Goal: Information Seeking & Learning: Check status

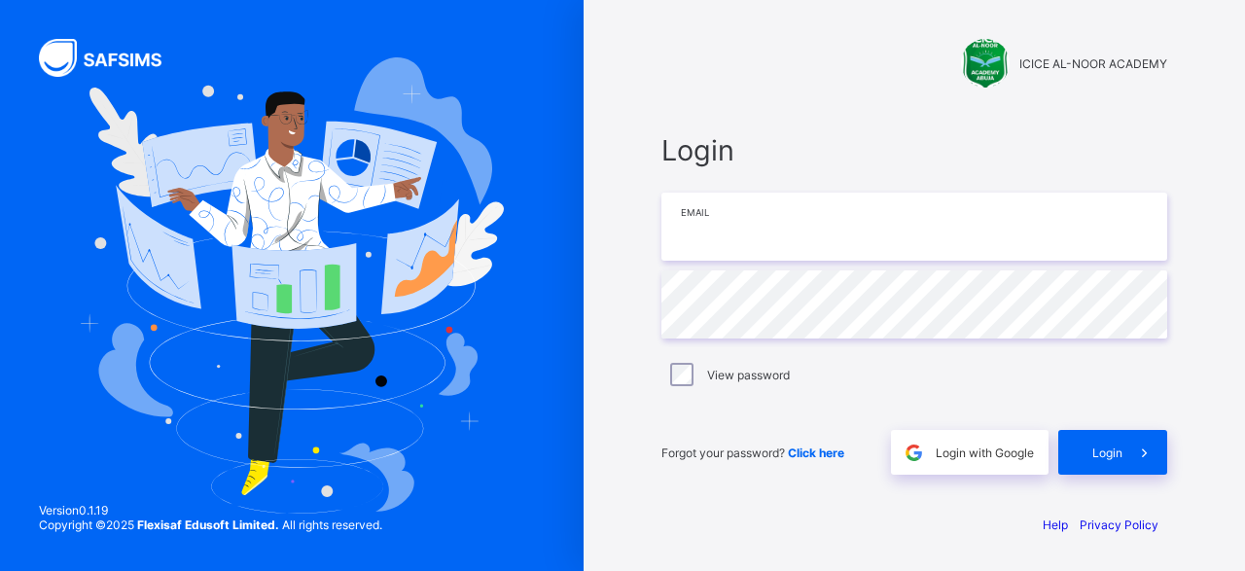
click at [720, 238] on input "email" at bounding box center [914, 227] width 506 height 68
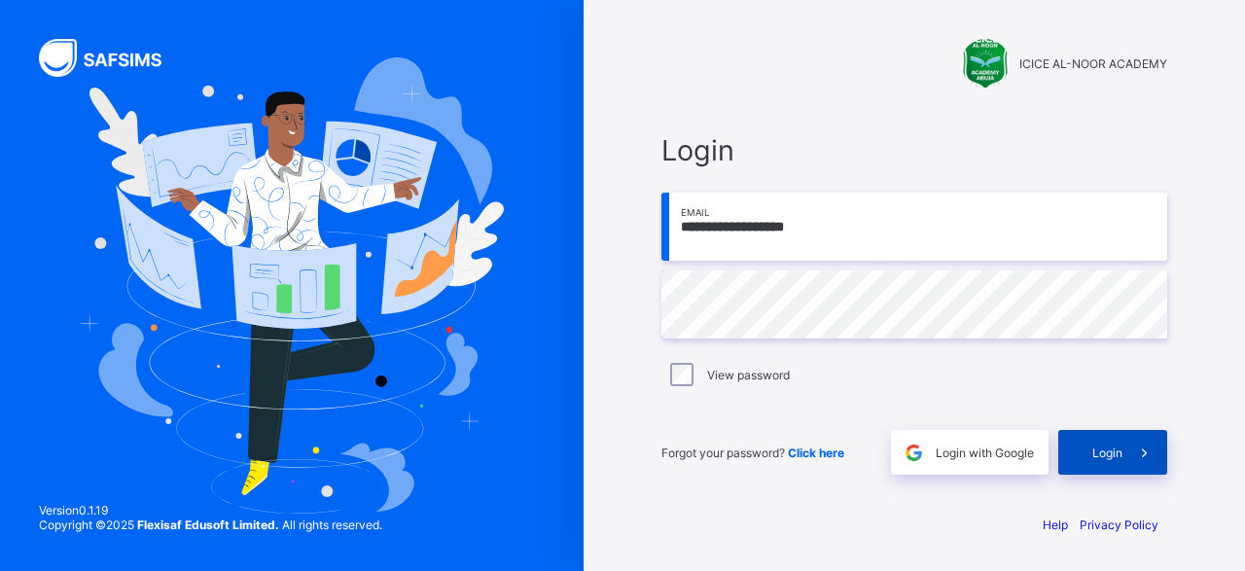
type input "**********"
click at [1102, 454] on span "Login" at bounding box center [1107, 453] width 30 height 15
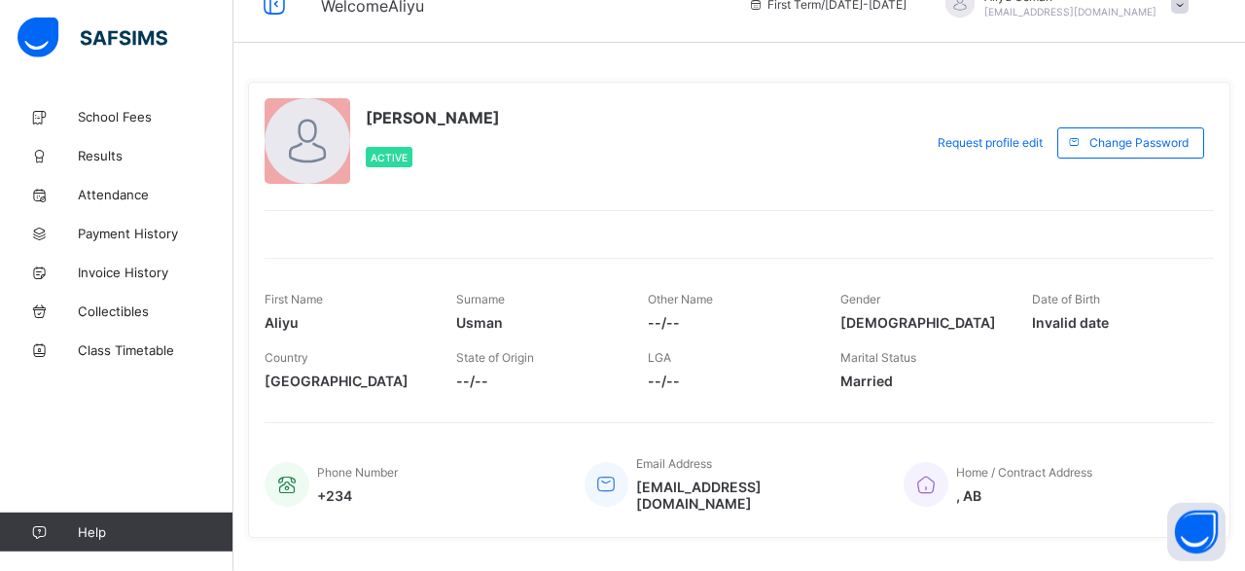
scroll to position [64, 0]
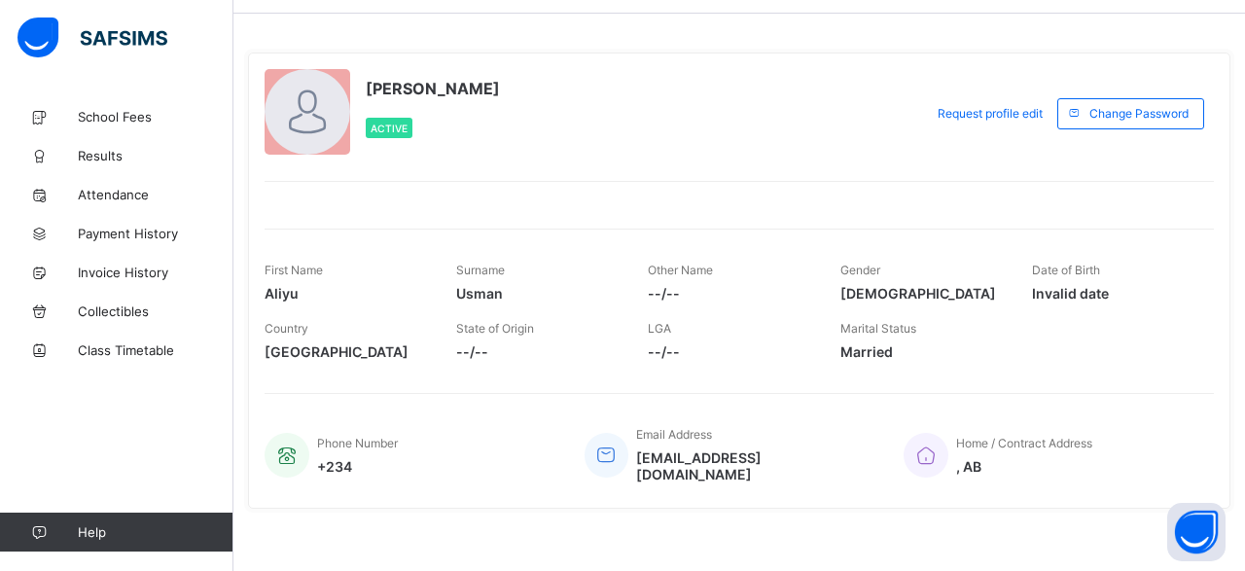
click at [476, 349] on span "--/--" at bounding box center [537, 351] width 162 height 17
click at [648, 348] on div "Country [GEOGRAPHIC_DATA] State of Origin --/-- LGA --/-- Marital Status [DEMOG…" at bounding box center [739, 340] width 949 height 58
click at [665, 281] on span at bounding box center [729, 281] width 162 height 8
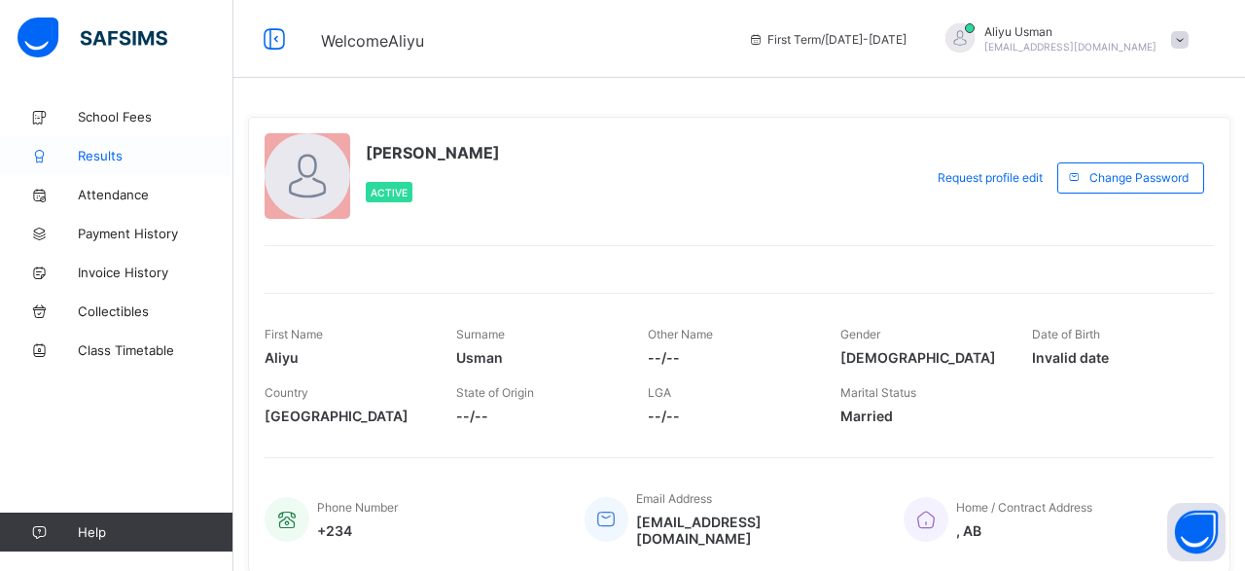
click at [104, 152] on span "Results" at bounding box center [156, 156] width 156 height 16
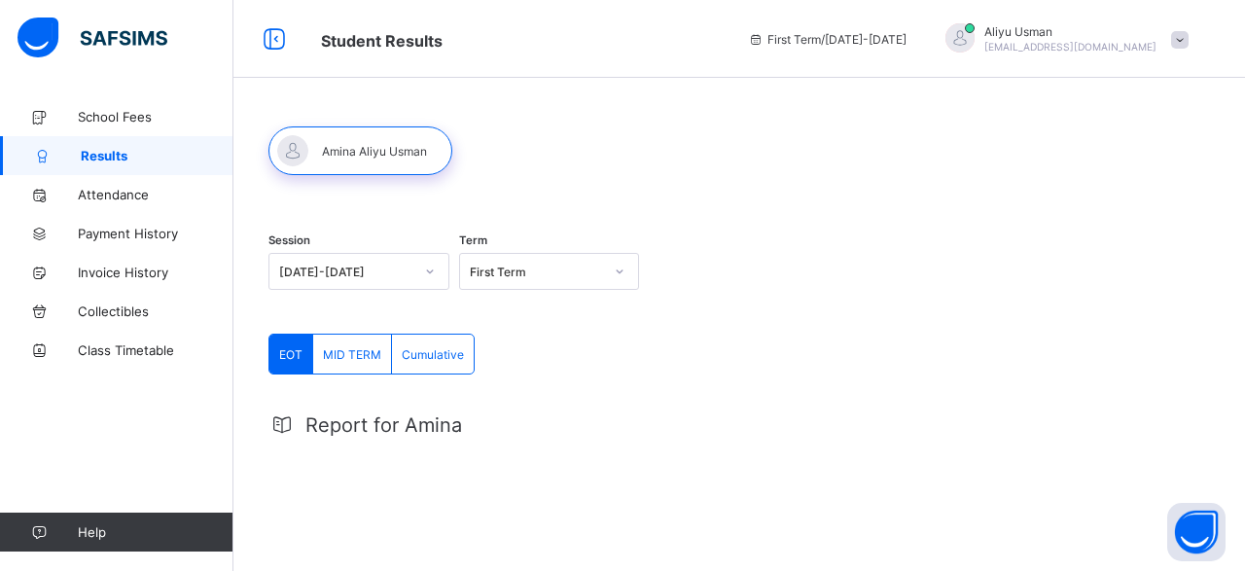
click at [622, 269] on icon at bounding box center [620, 271] width 12 height 19
click at [733, 268] on div "Session [DATE]-[DATE] Term First Term" at bounding box center [739, 274] width 942 height 120
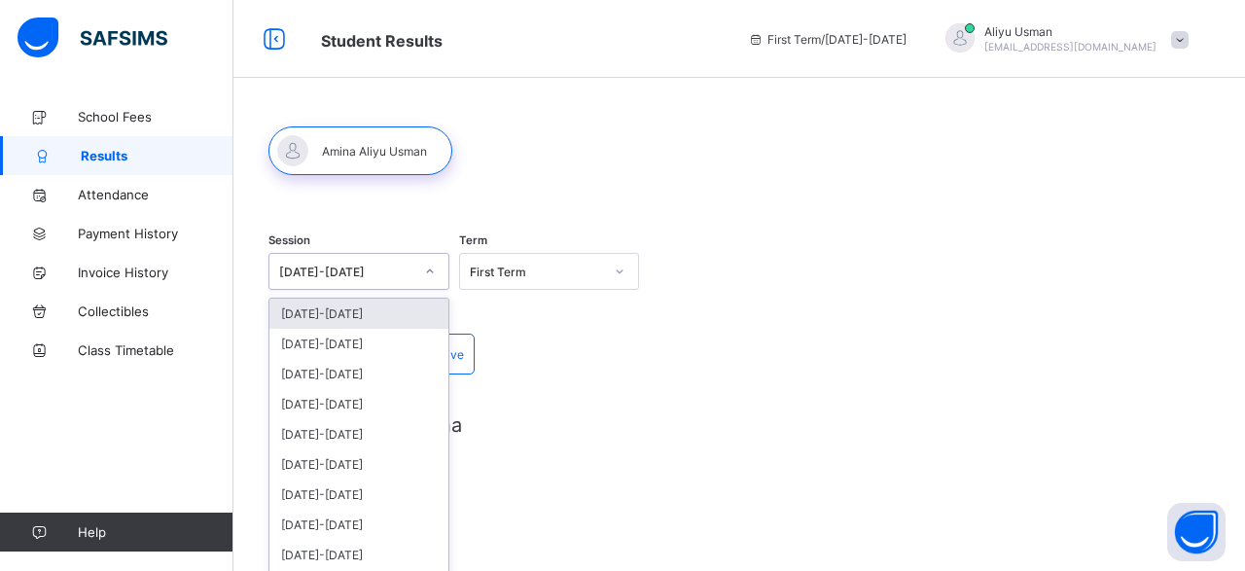
scroll to position [27, 0]
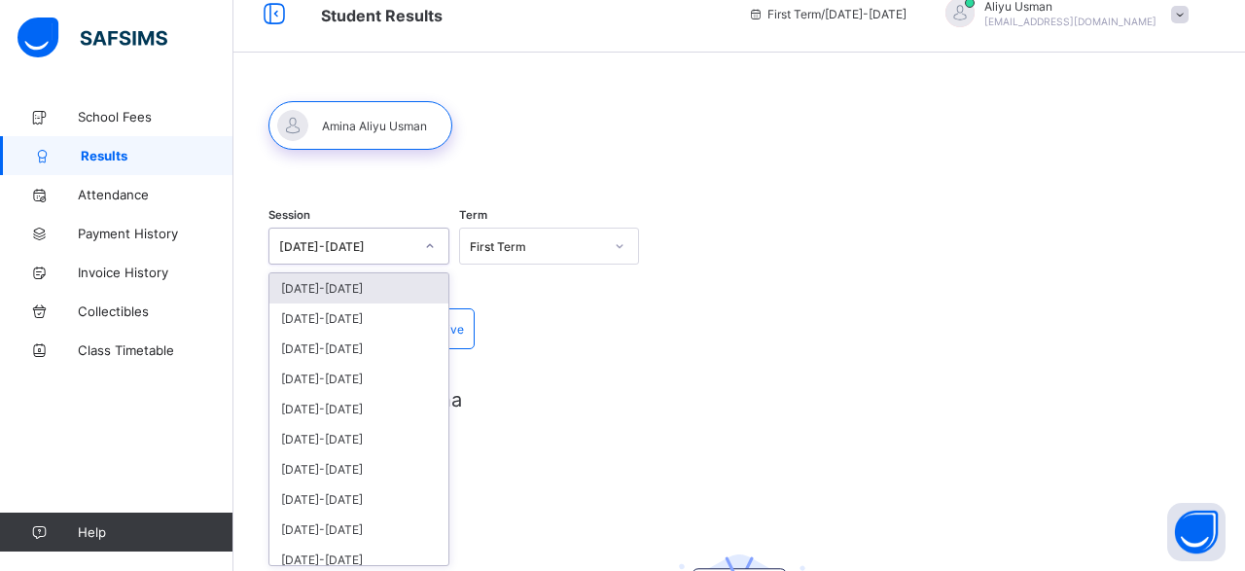
click at [429, 263] on div "[DATE]-[DATE]" at bounding box center [358, 246] width 181 height 37
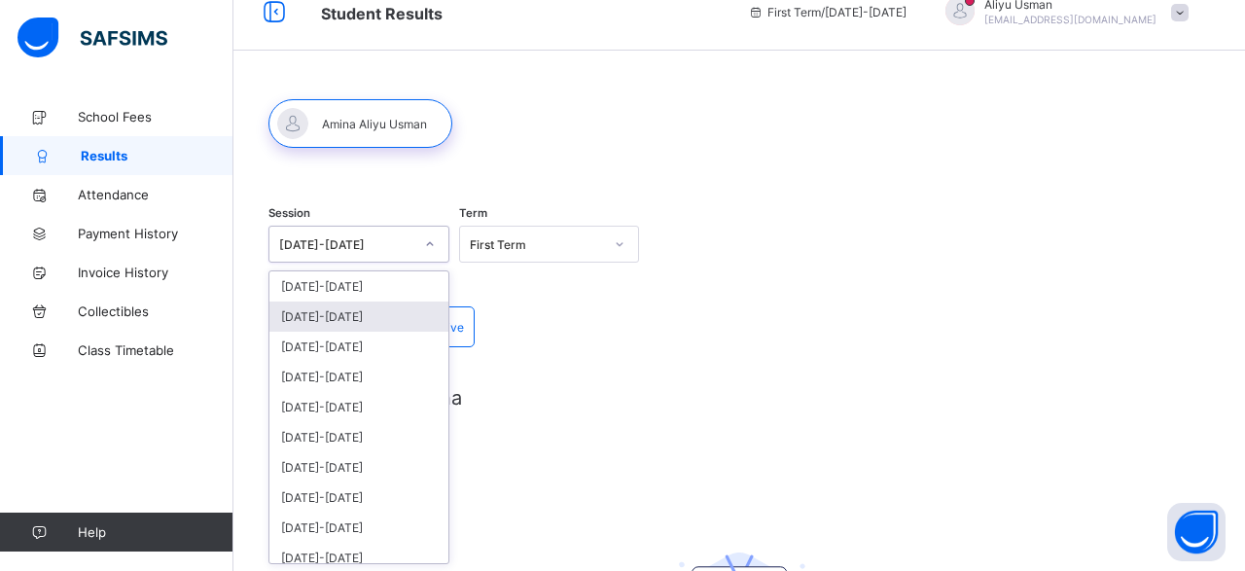
click at [341, 318] on div "[DATE]-[DATE]" at bounding box center [358, 317] width 179 height 30
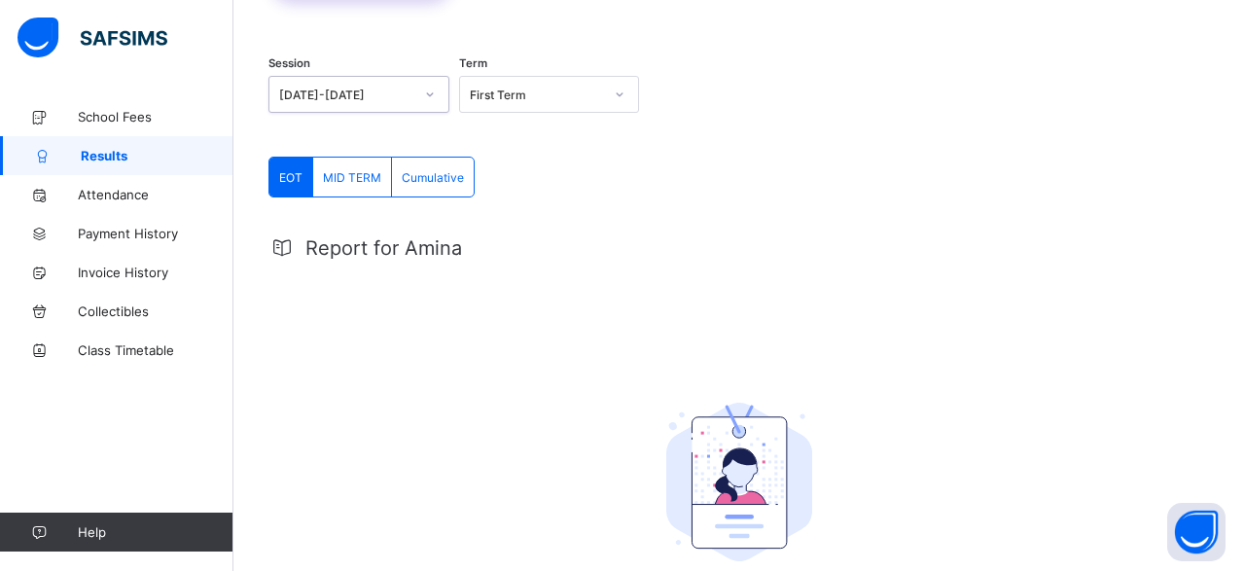
scroll to position [0, 0]
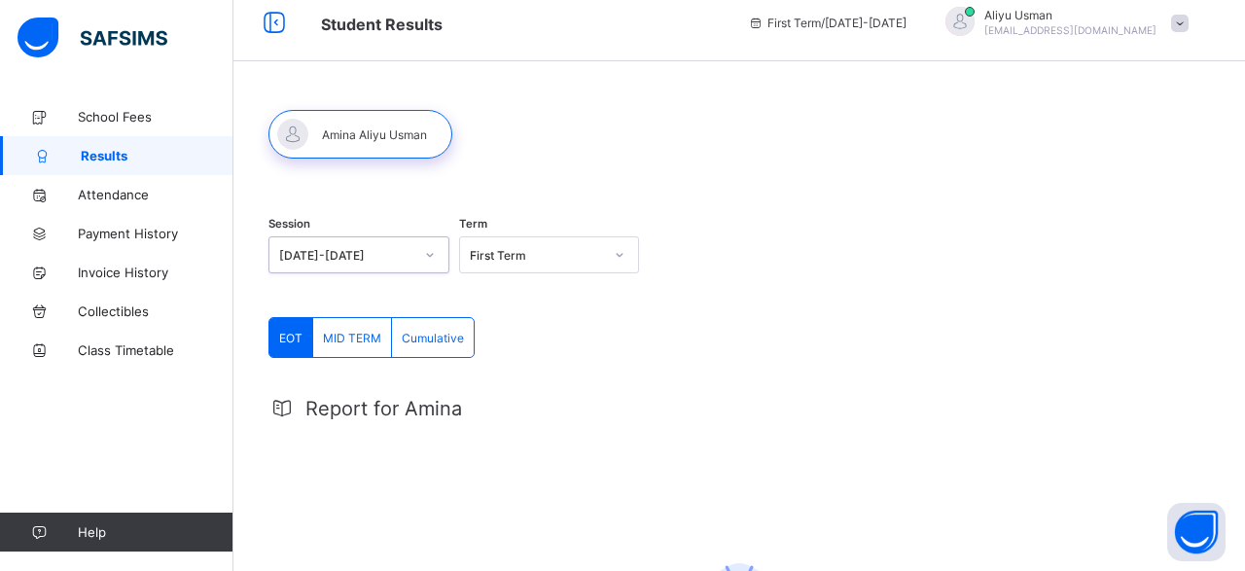
click at [424, 271] on div "Session option [DATE]-[DATE], selected. 0 results available. Select is focused …" at bounding box center [358, 257] width 181 height 81
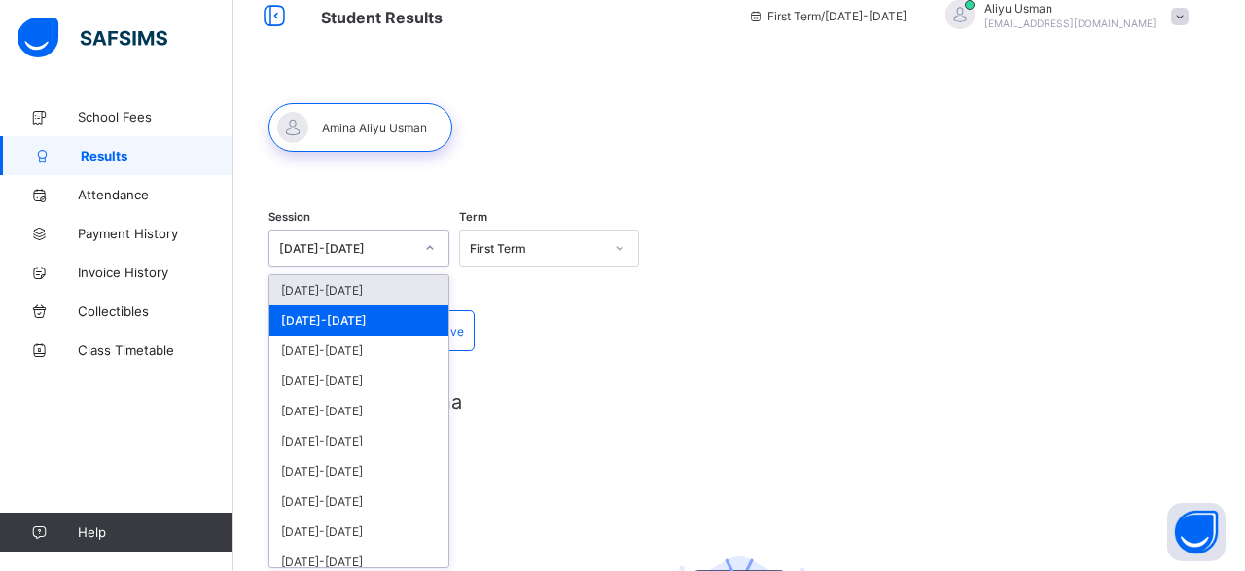
scroll to position [27, 0]
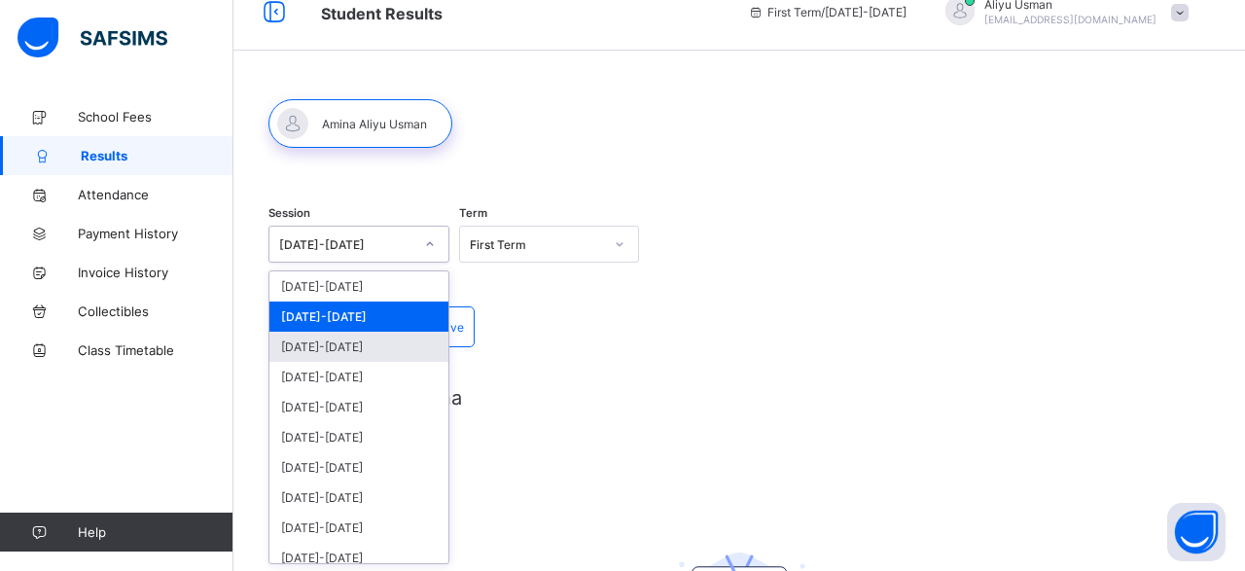
click at [351, 345] on div "[DATE]-[DATE]" at bounding box center [358, 347] width 179 height 30
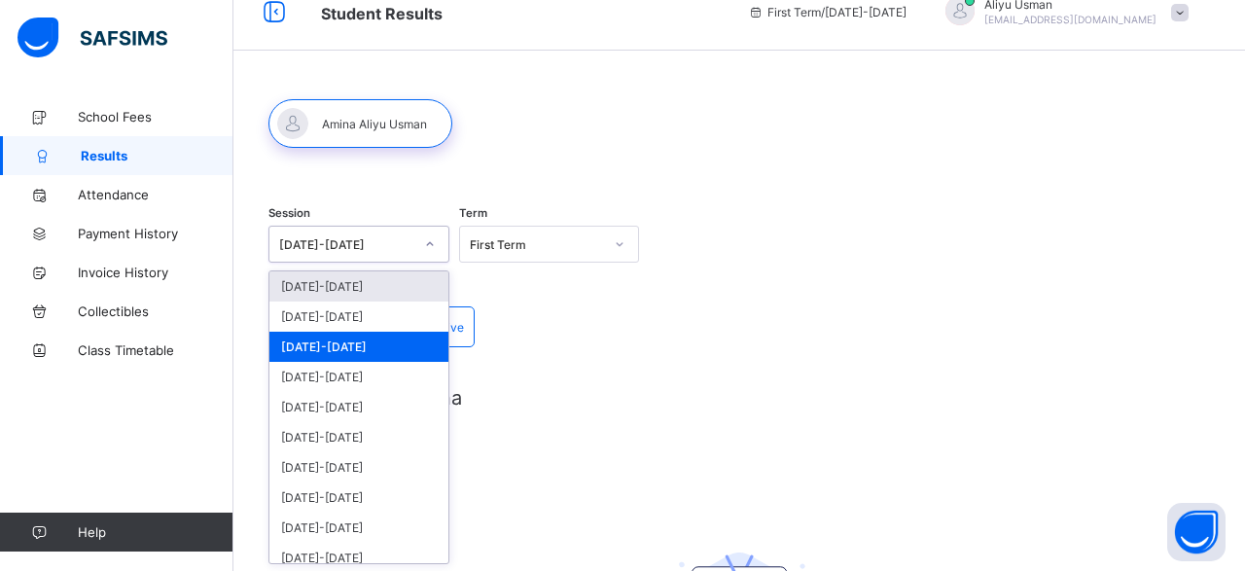
click at [429, 245] on icon at bounding box center [429, 244] width 7 height 4
click at [629, 307] on div "EOT MID TERM Cumulative EOT More Options Report for Amina No Report Available T…" at bounding box center [739, 571] width 942 height 530
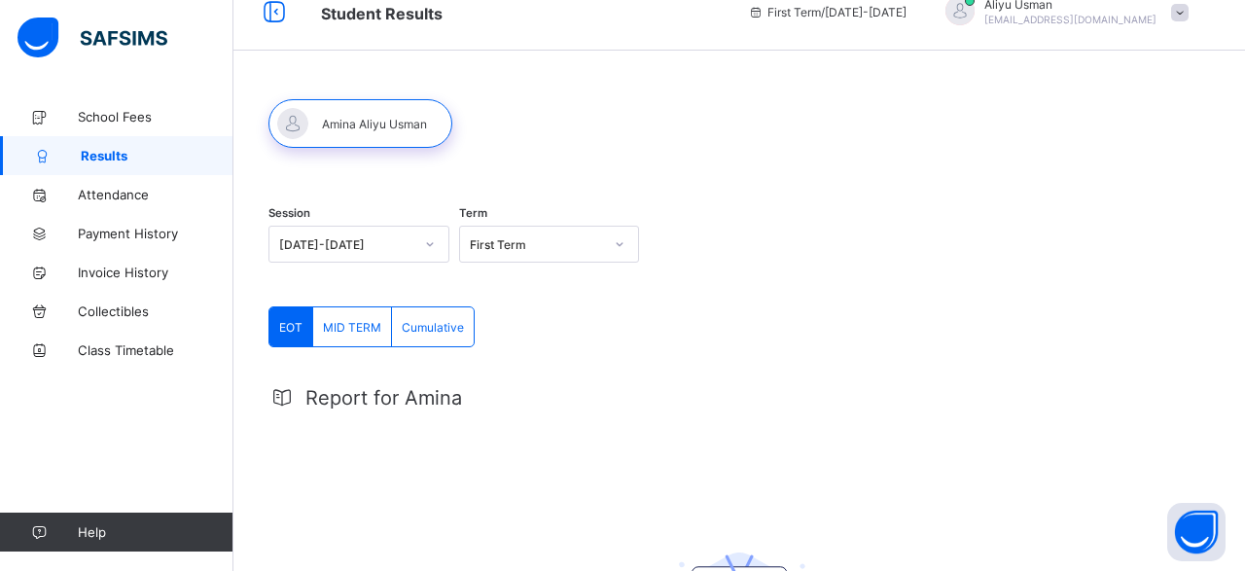
click at [622, 239] on icon at bounding box center [620, 243] width 12 height 19
click at [565, 319] on div "Second Term" at bounding box center [549, 317] width 179 height 30
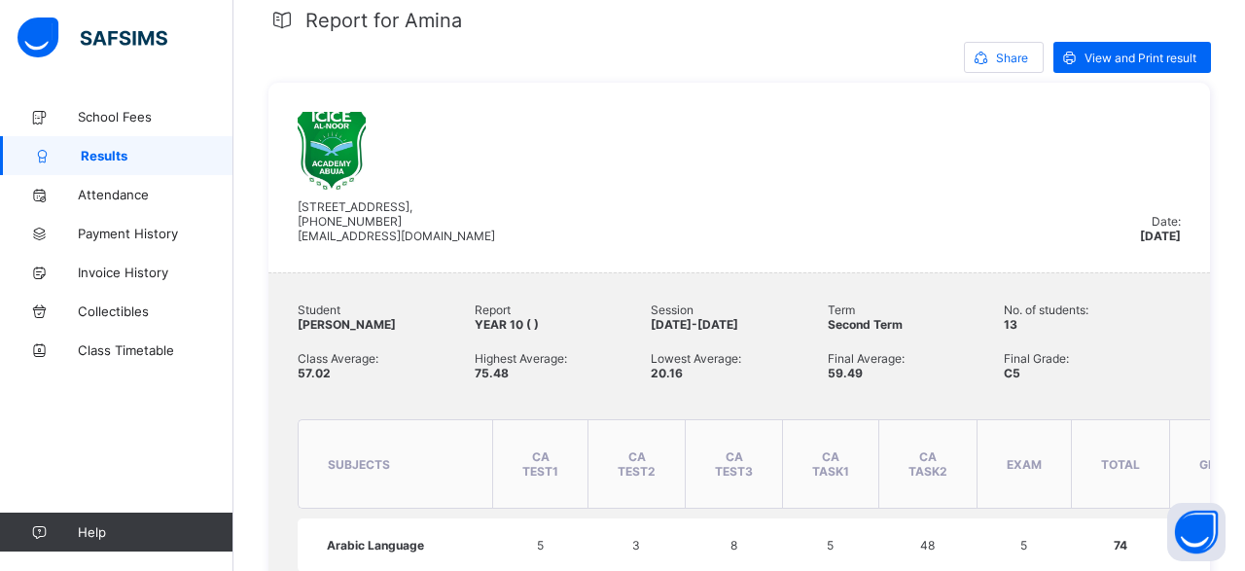
scroll to position [0, 0]
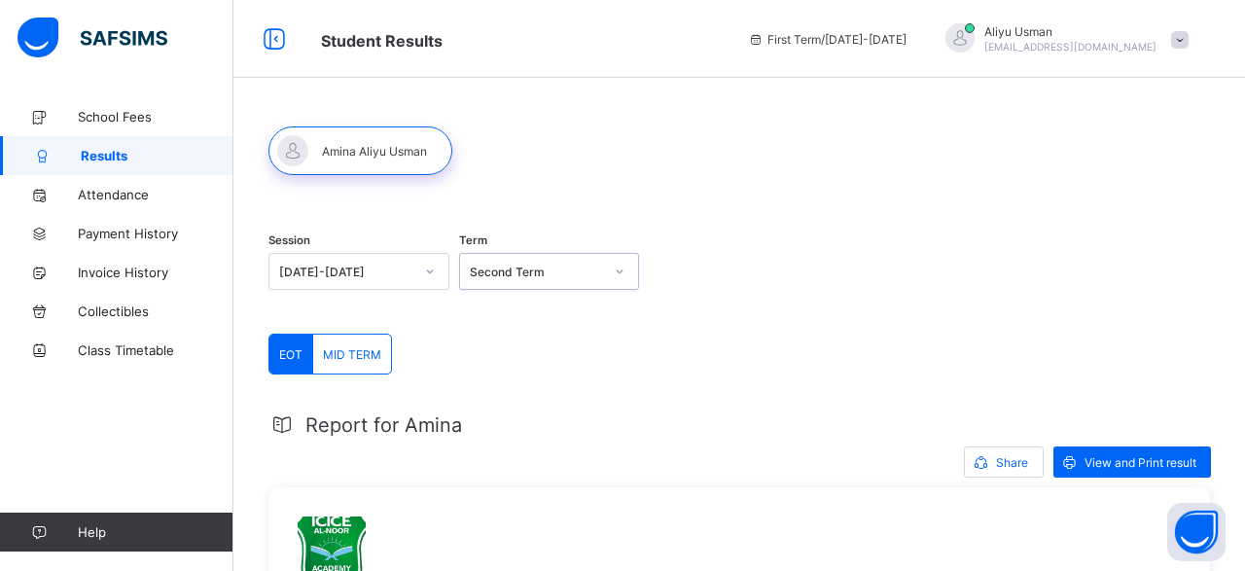
click at [624, 271] on icon at bounding box center [620, 271] width 12 height 19
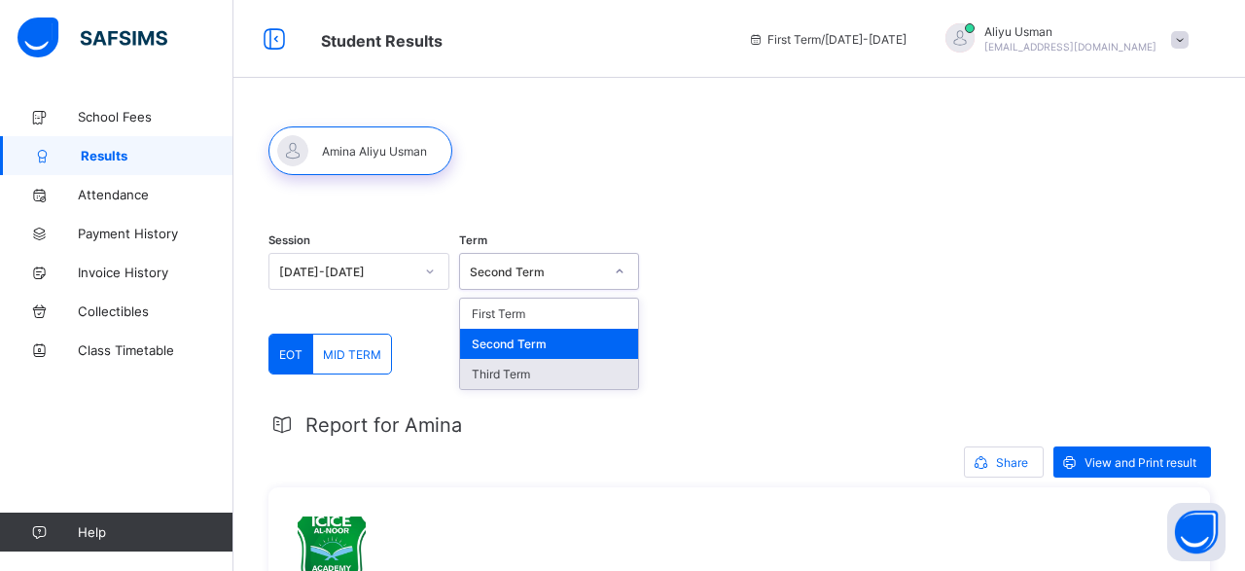
click at [570, 376] on div "Third Term" at bounding box center [549, 374] width 179 height 30
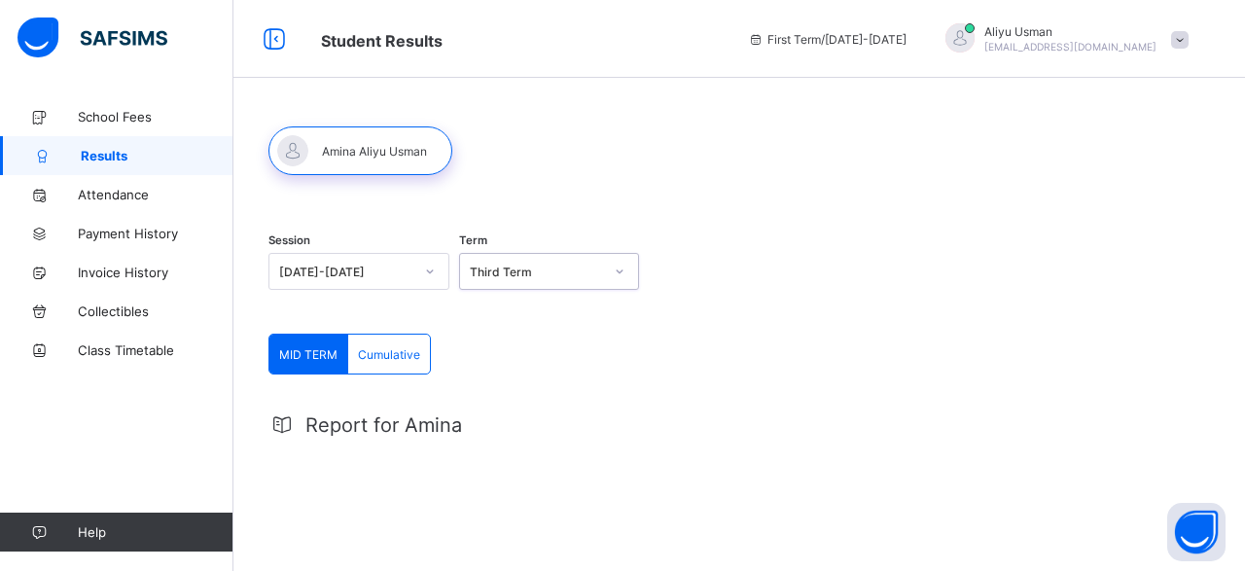
click at [622, 269] on icon at bounding box center [620, 271] width 12 height 19
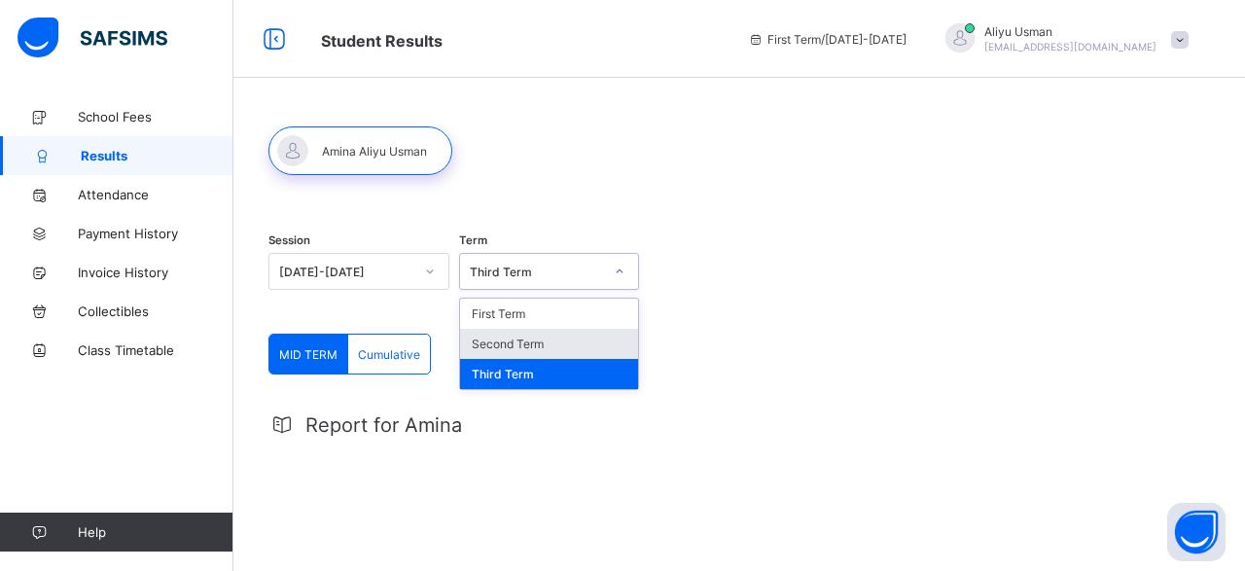
click at [559, 341] on div "Second Term" at bounding box center [549, 344] width 179 height 30
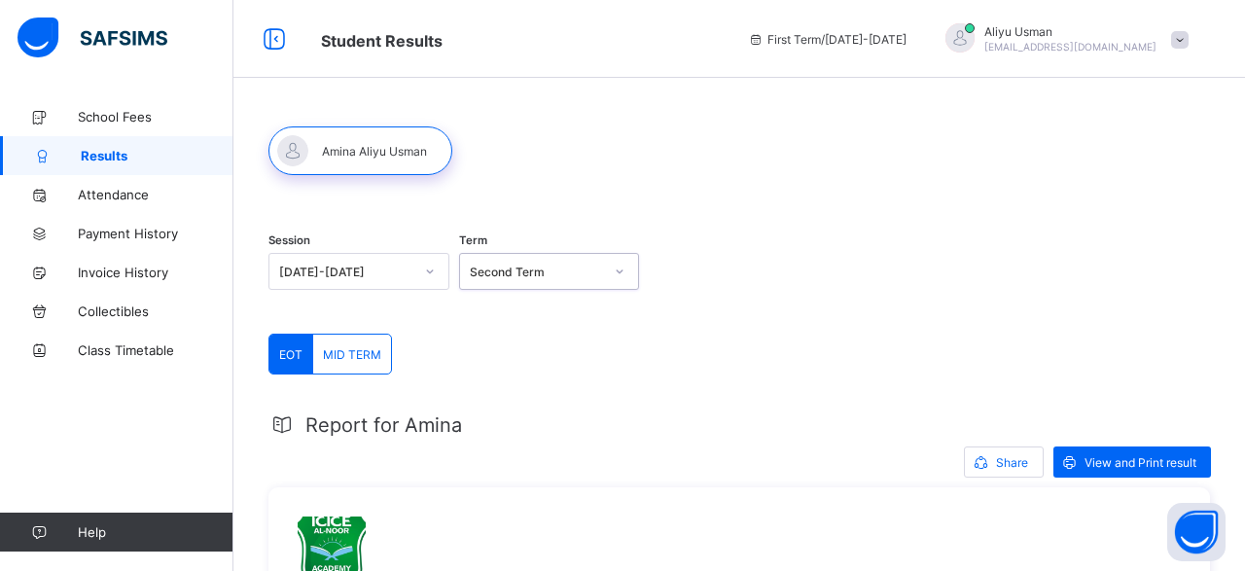
click at [620, 269] on icon at bounding box center [620, 271] width 12 height 19
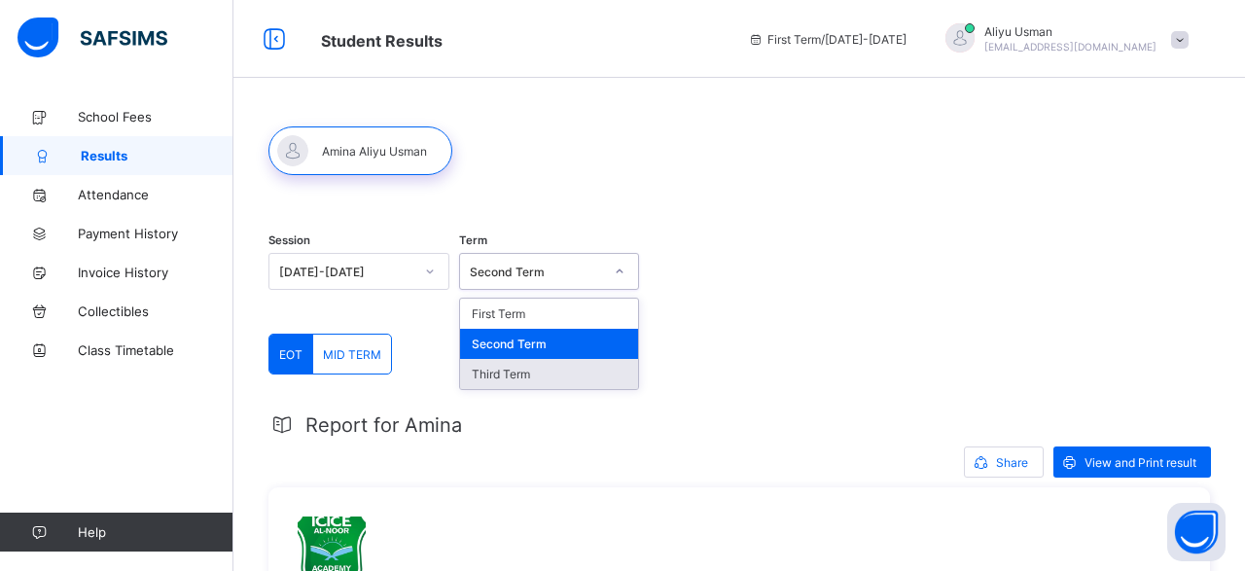
click at [586, 378] on div "Third Term" at bounding box center [549, 374] width 179 height 30
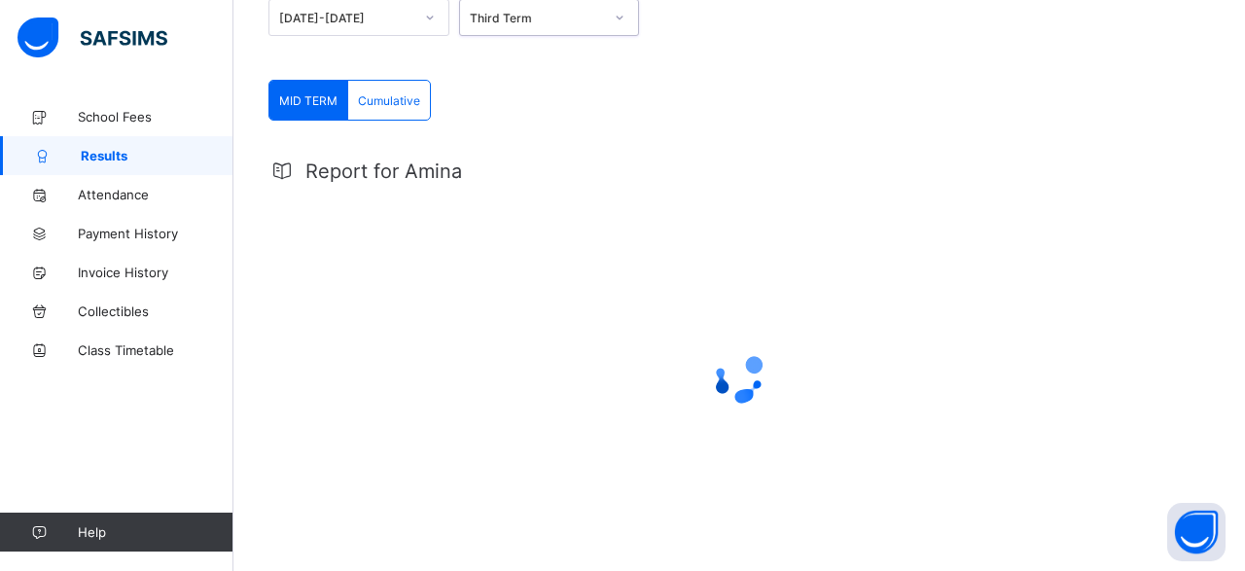
scroll to position [283, 0]
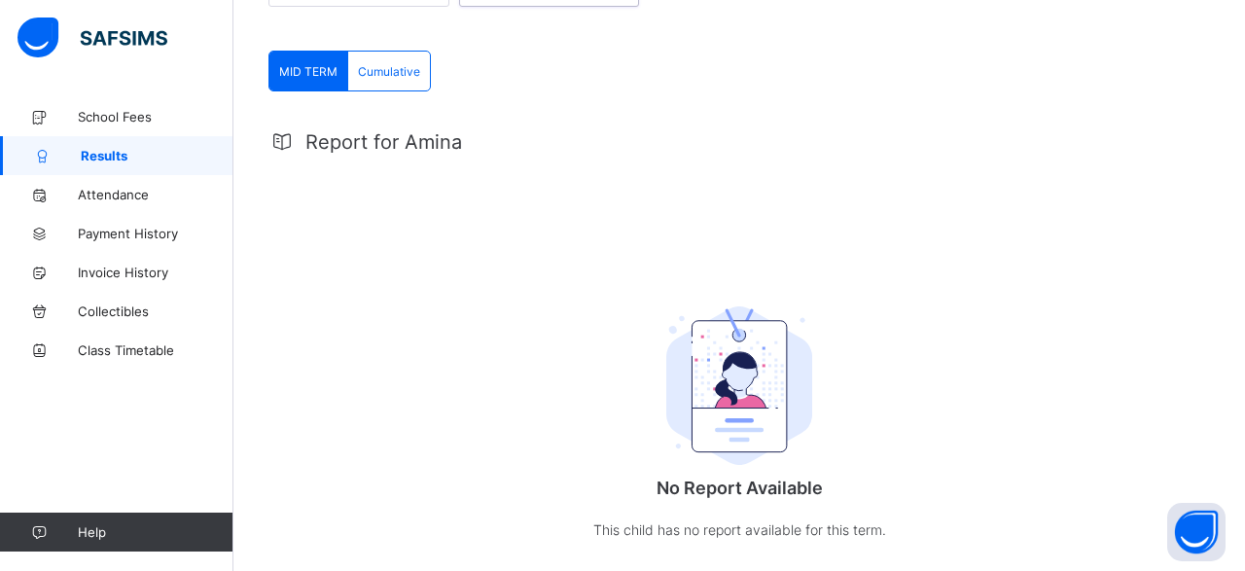
click at [411, 81] on div "Cumulative" at bounding box center [389, 71] width 82 height 39
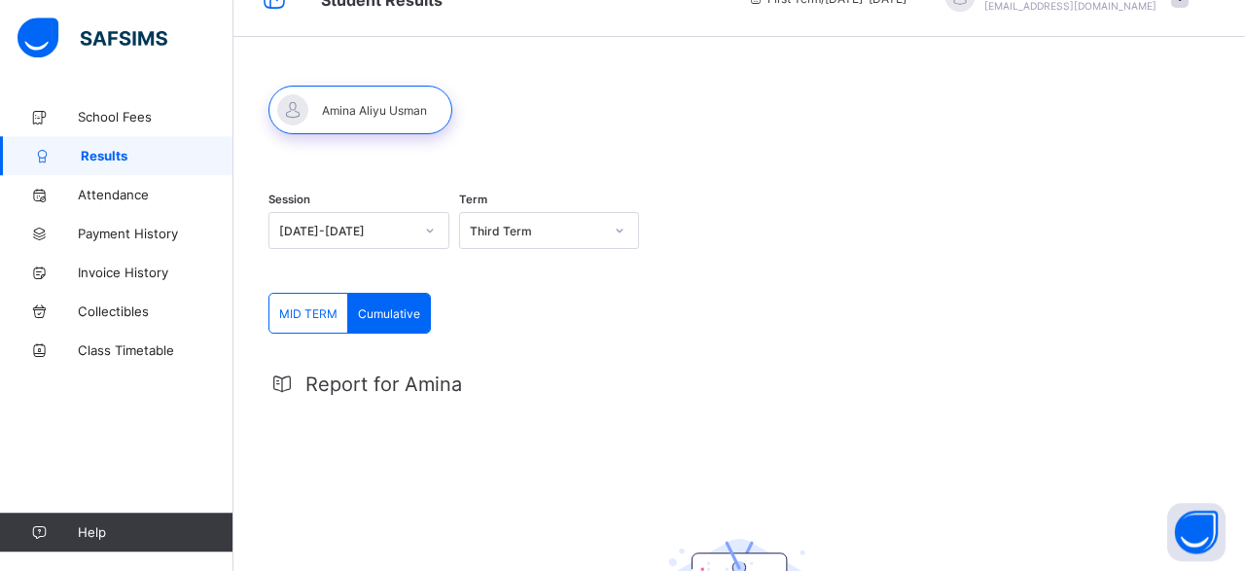
scroll to position [0, 0]
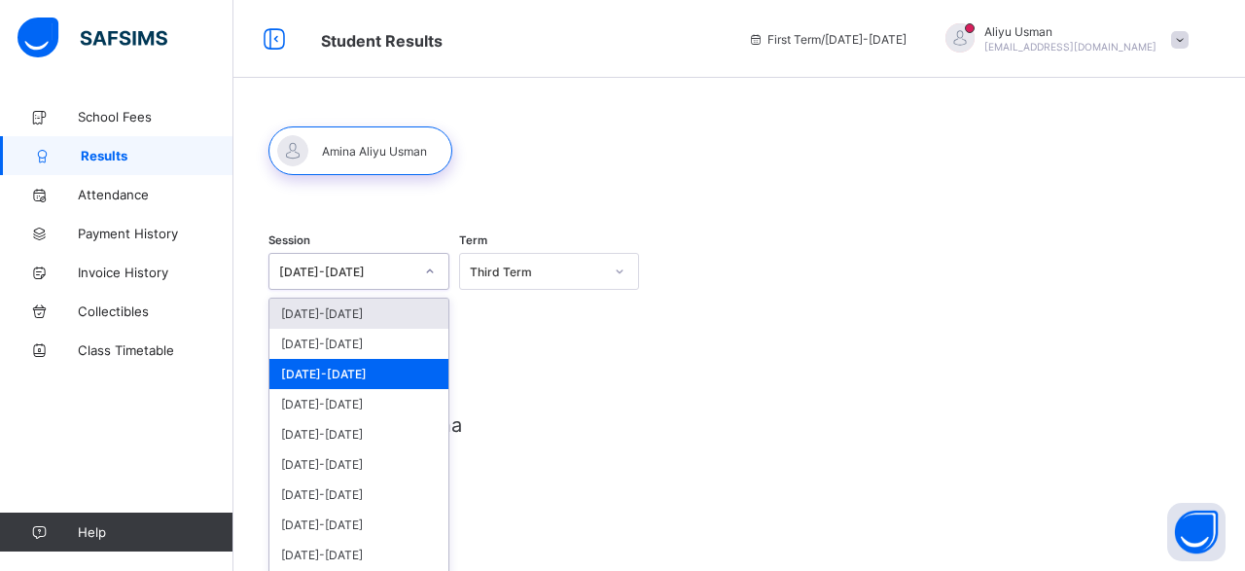
click at [433, 269] on div "Session option [DATE]-[DATE], selected. option [DATE]-[DATE] focused, 1 of 11. …" at bounding box center [358, 273] width 181 height 81
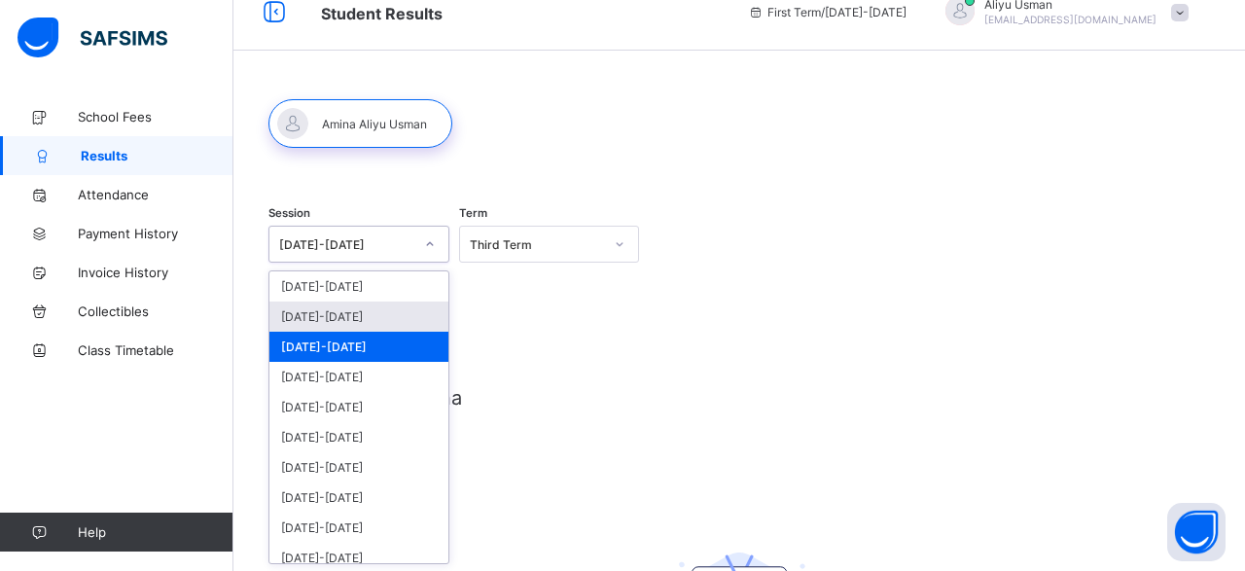
click at [339, 322] on div "[DATE]-[DATE]" at bounding box center [358, 317] width 179 height 30
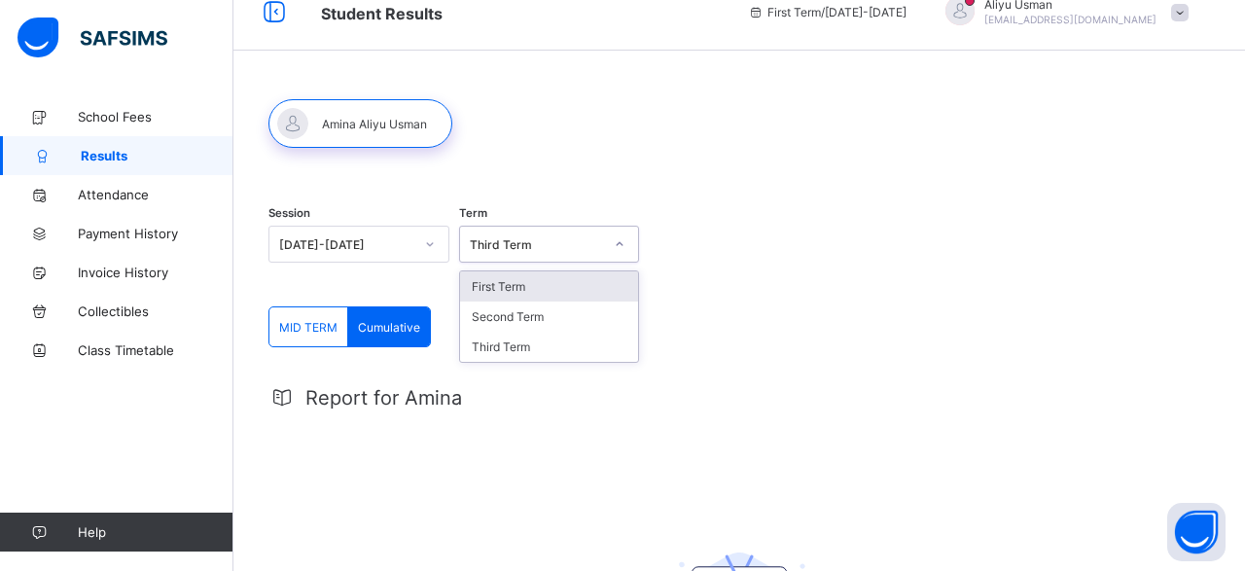
click at [630, 242] on div at bounding box center [619, 244] width 33 height 31
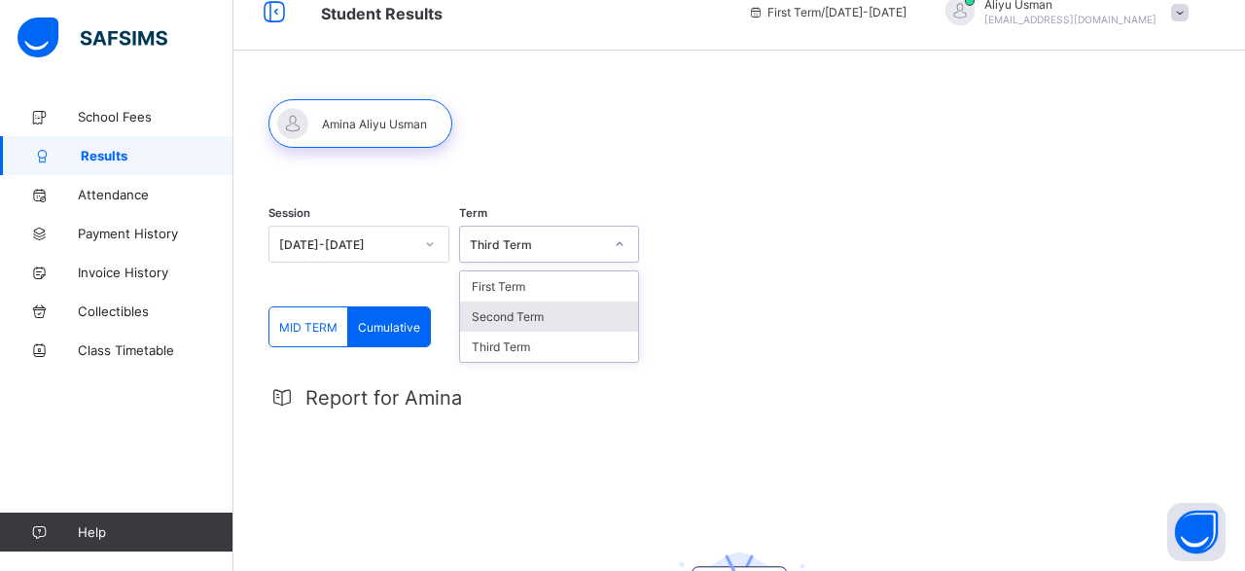
click at [586, 302] on div "Second Term" at bounding box center [549, 317] width 179 height 30
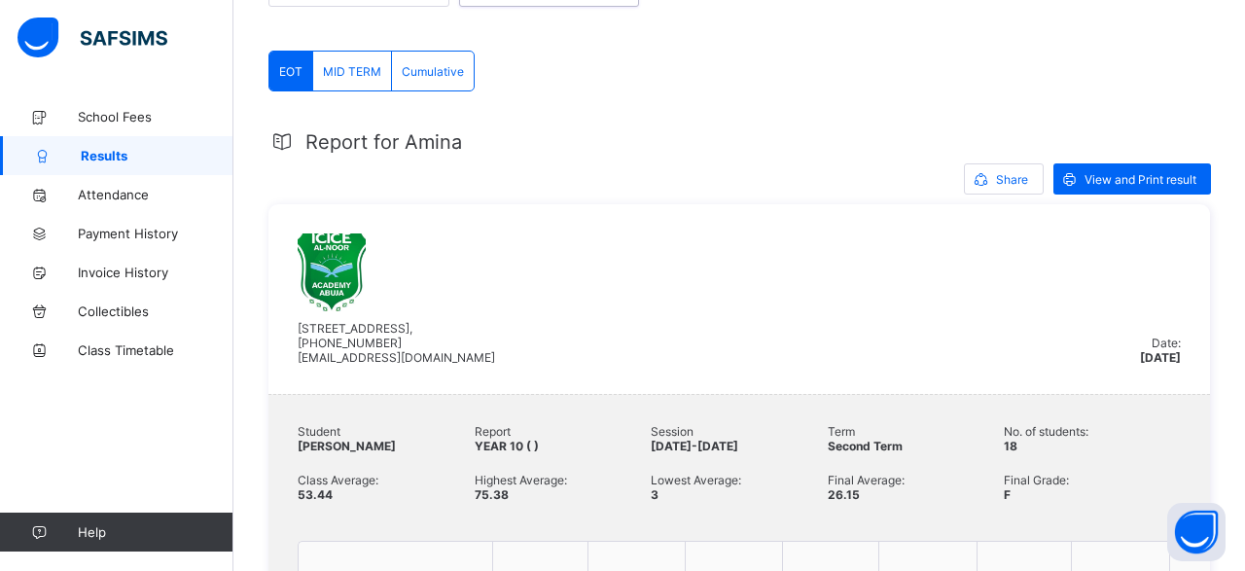
scroll to position [0, 0]
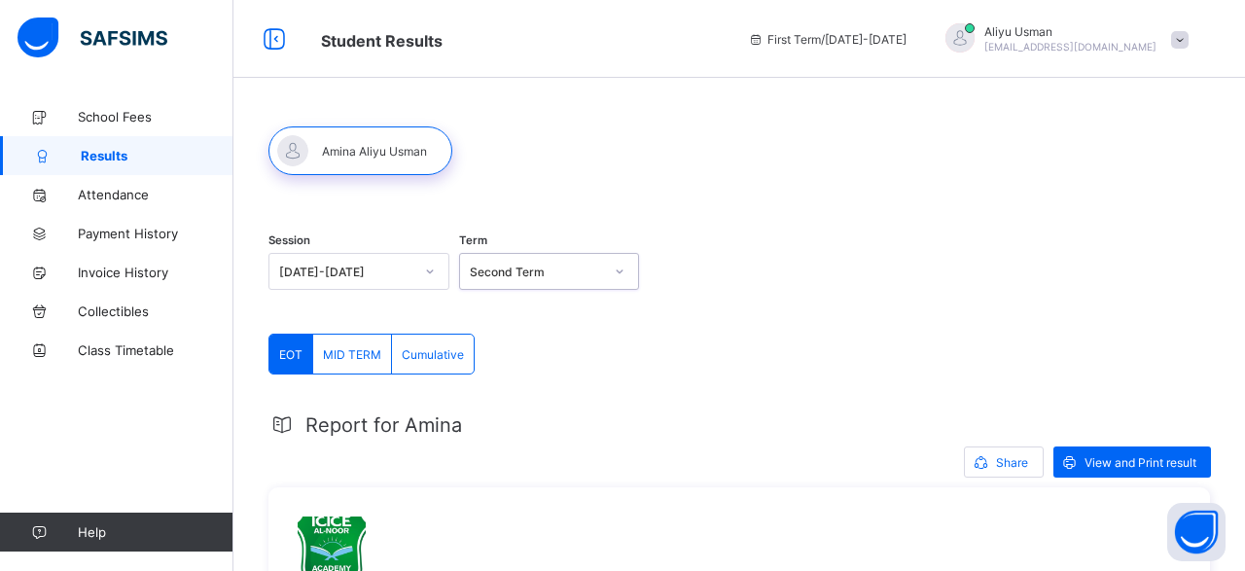
click at [626, 275] on div at bounding box center [619, 271] width 33 height 31
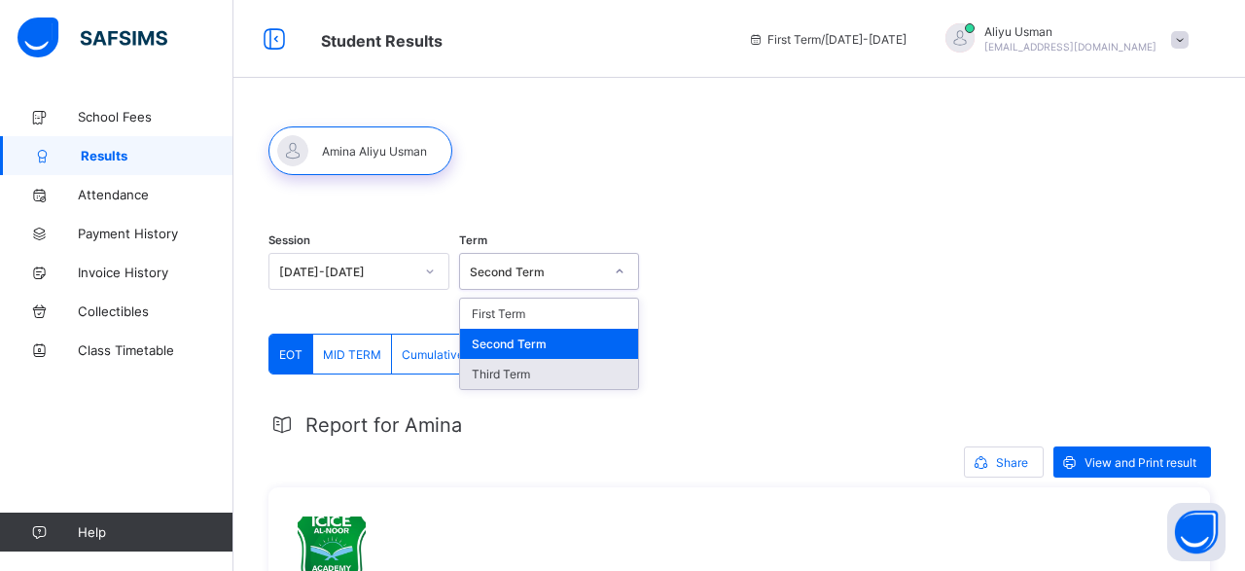
click at [599, 373] on div "Third Term" at bounding box center [549, 374] width 179 height 30
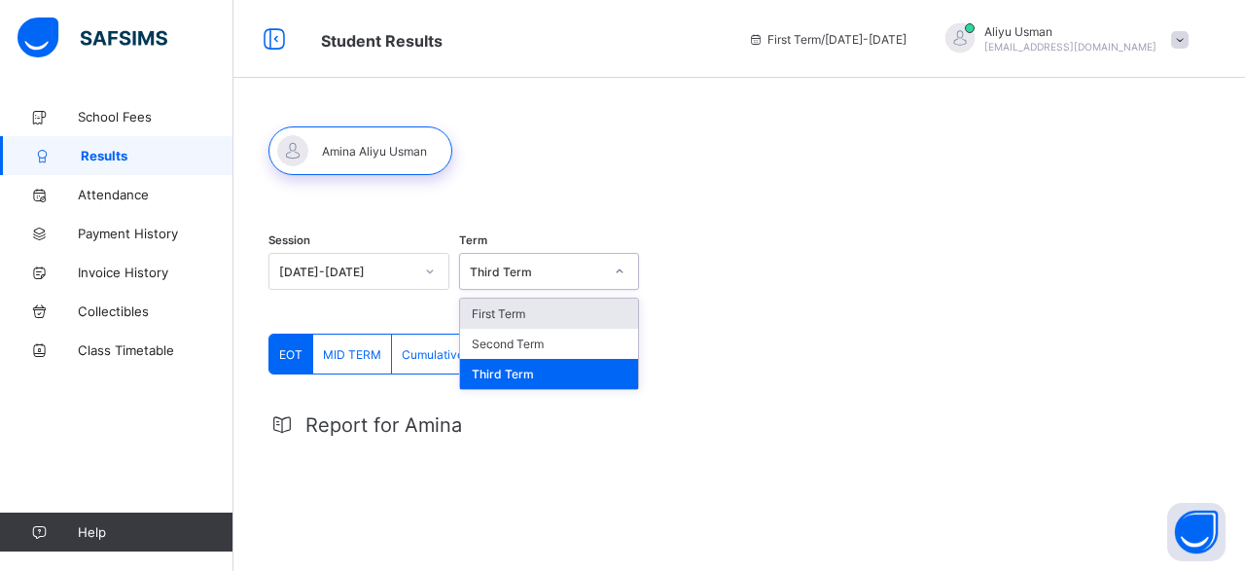
click at [624, 271] on icon at bounding box center [620, 271] width 12 height 19
click at [542, 376] on div "Third Term" at bounding box center [549, 374] width 179 height 30
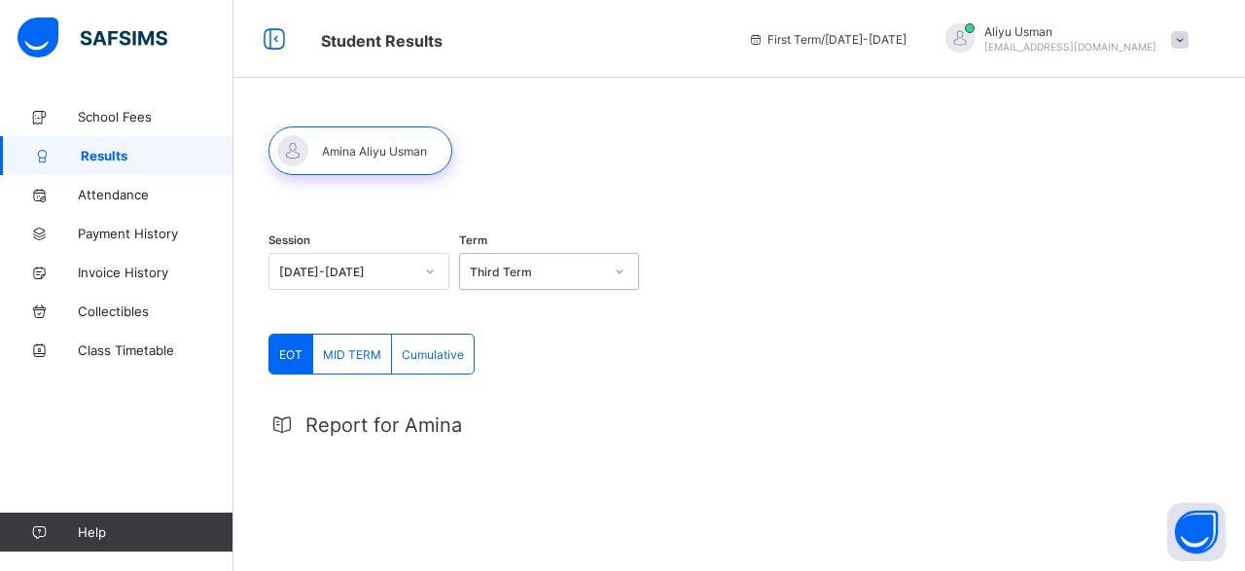
click at [626, 268] on icon at bounding box center [620, 271] width 12 height 19
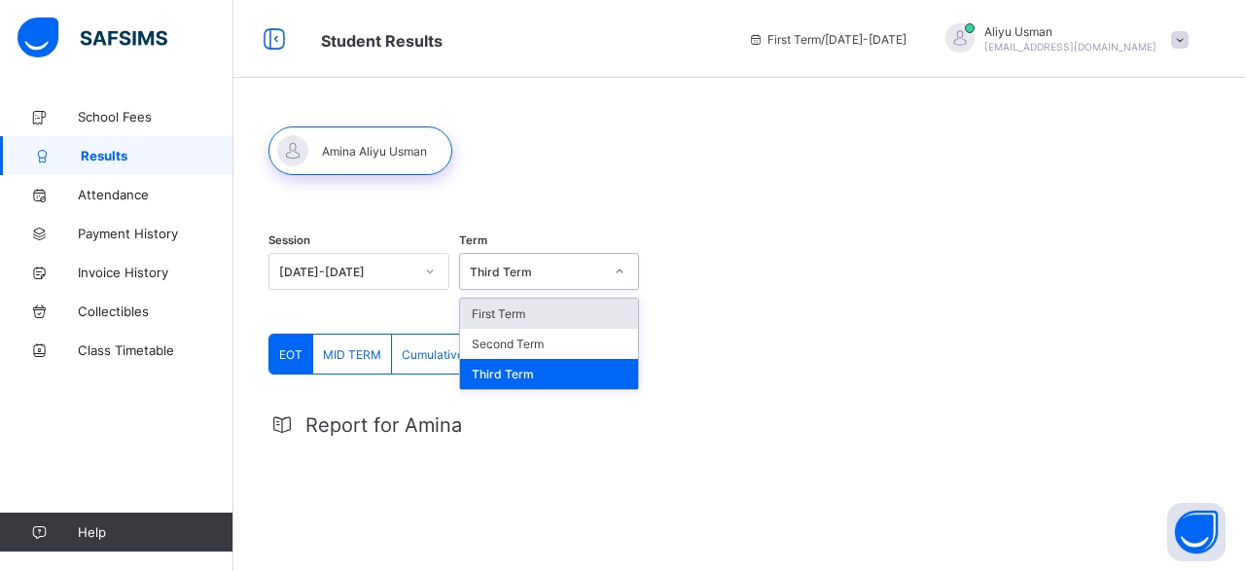
click at [568, 320] on div "First Term" at bounding box center [549, 314] width 179 height 30
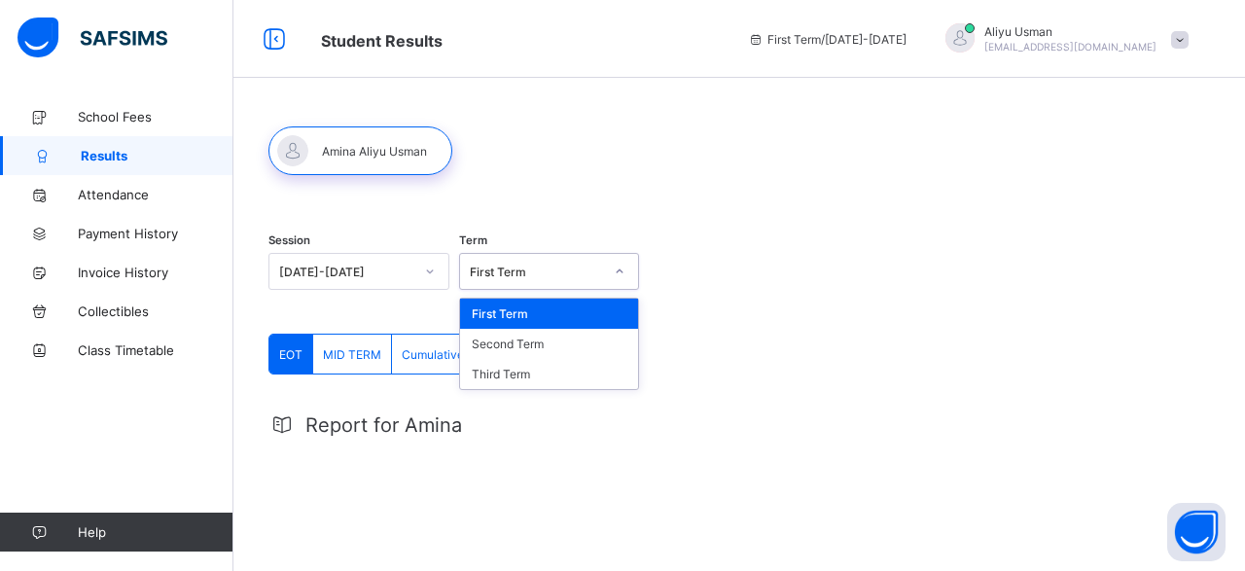
click at [622, 268] on icon at bounding box center [620, 271] width 12 height 19
click at [574, 315] on div "First Term" at bounding box center [549, 314] width 179 height 30
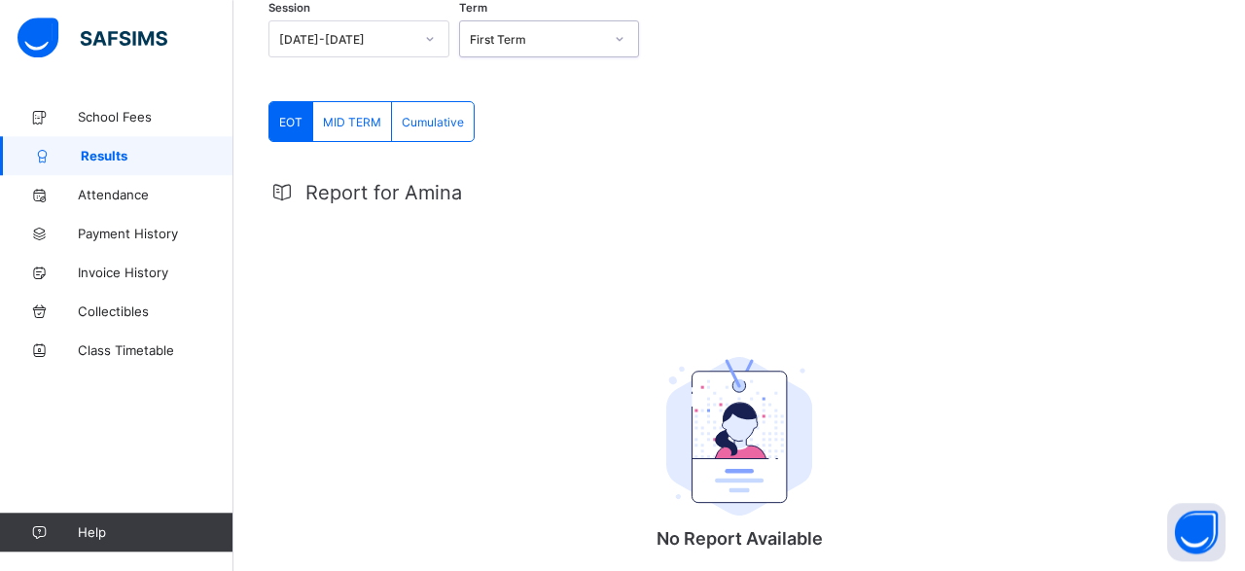
scroll to position [129, 0]
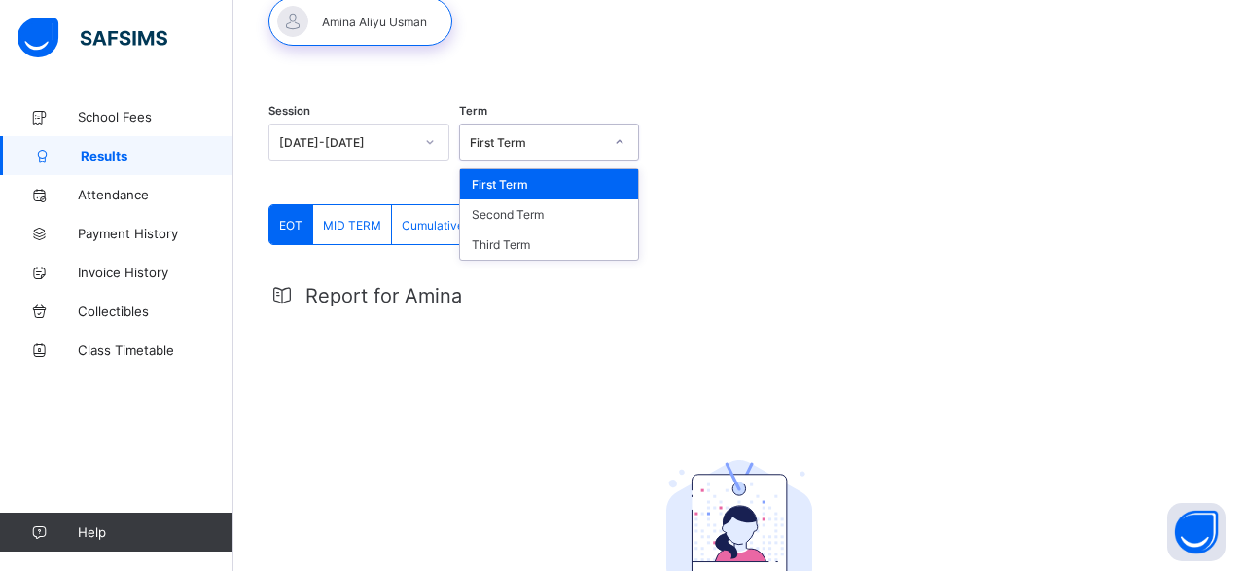
click at [622, 146] on icon at bounding box center [620, 141] width 12 height 19
click at [598, 247] on div "Third Term" at bounding box center [549, 245] width 179 height 30
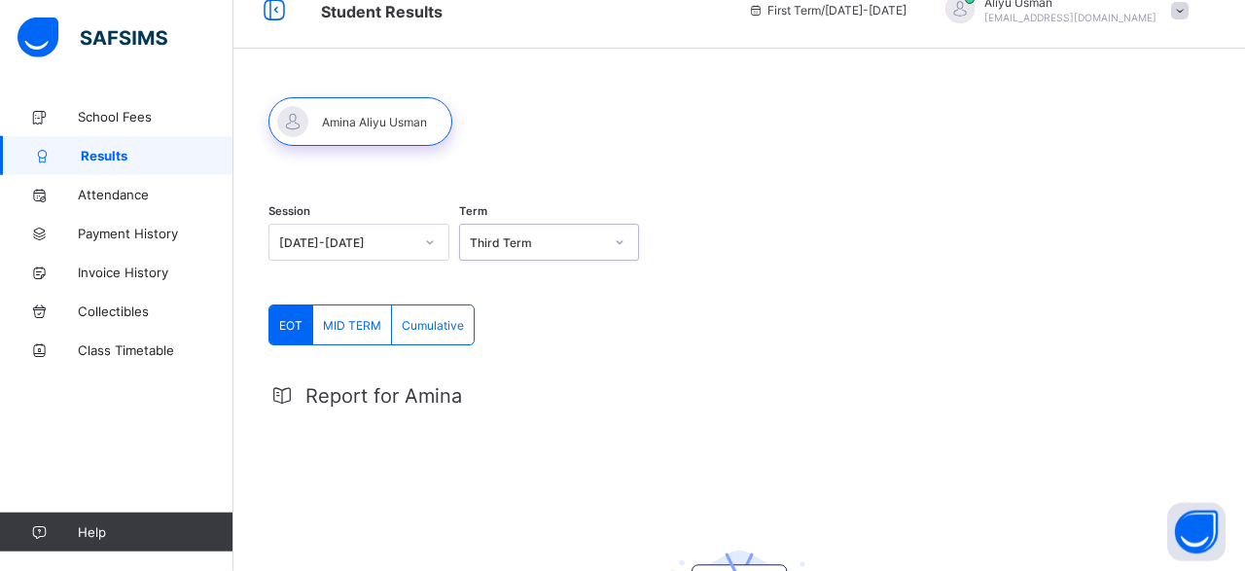
scroll to position [0, 0]
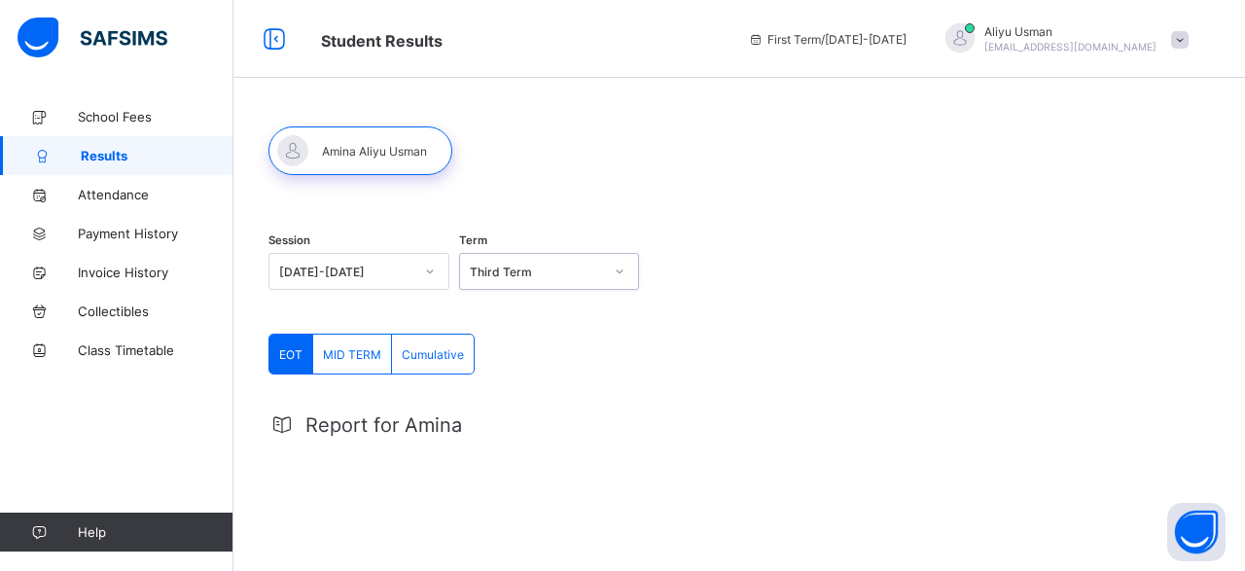
click at [422, 363] on div "Cumulative" at bounding box center [433, 354] width 82 height 39
